Goal: Information Seeking & Learning: Learn about a topic

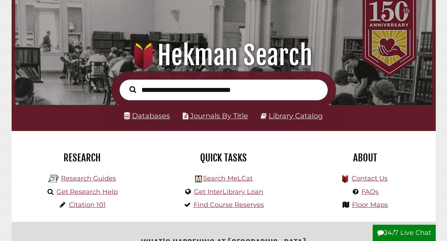
scroll to position [45, 0]
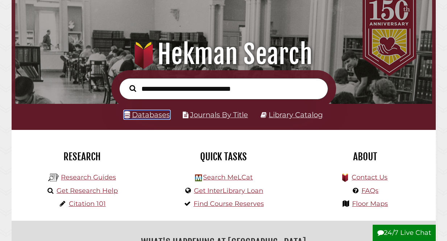
click at [154, 114] on link "Databases" at bounding box center [147, 114] width 46 height 9
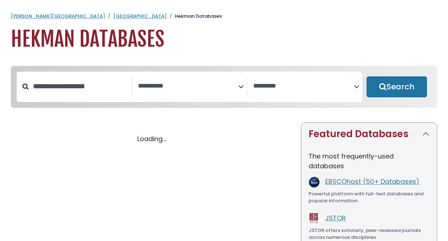
select select "Database Subject Filter"
select select "Database Vendors Filter"
select select "Database Subject Filter"
select select "Database Vendors Filter"
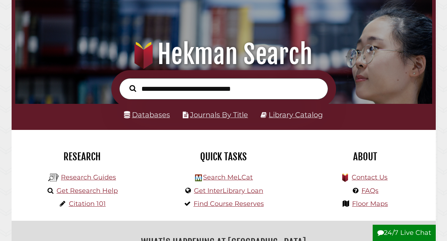
scroll to position [138, 413]
type input "**********"
click at [126, 83] on button "Search" at bounding box center [133, 88] width 14 height 10
